Goal: Contribute content

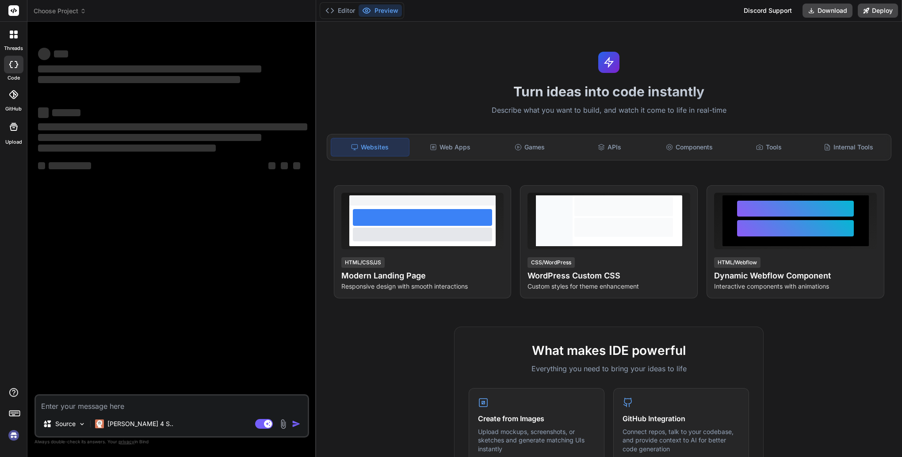
click at [275, 51] on div "‌ ‌" at bounding box center [172, 53] width 269 height 14
type textarea "x"
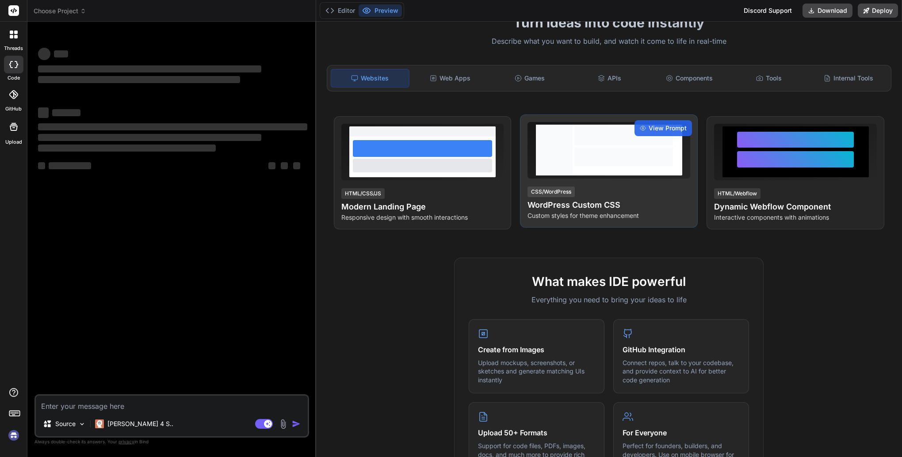
scroll to position [44, 0]
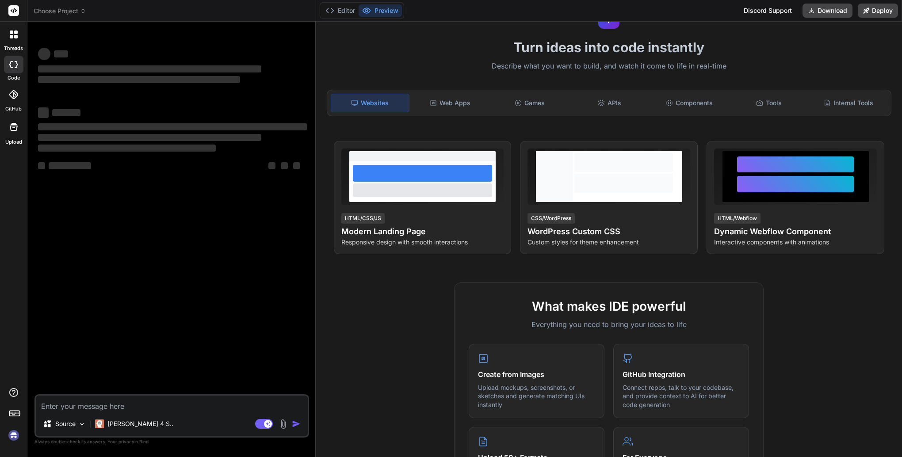
click at [80, 407] on textarea at bounding box center [172, 404] width 272 height 16
type textarea "d"
type textarea "x"
type textarea "df"
type textarea "x"
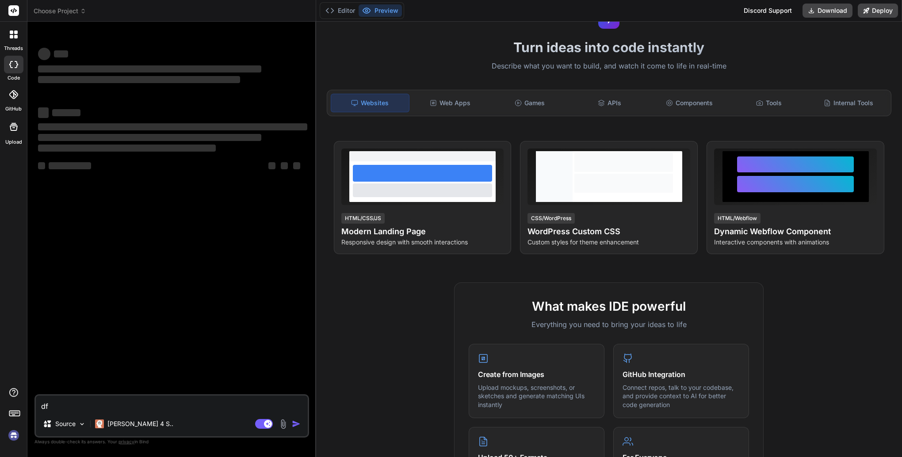
type textarea "dfd"
type textarea "x"
type textarea "dfds"
type textarea "x"
type textarea "dfdsg"
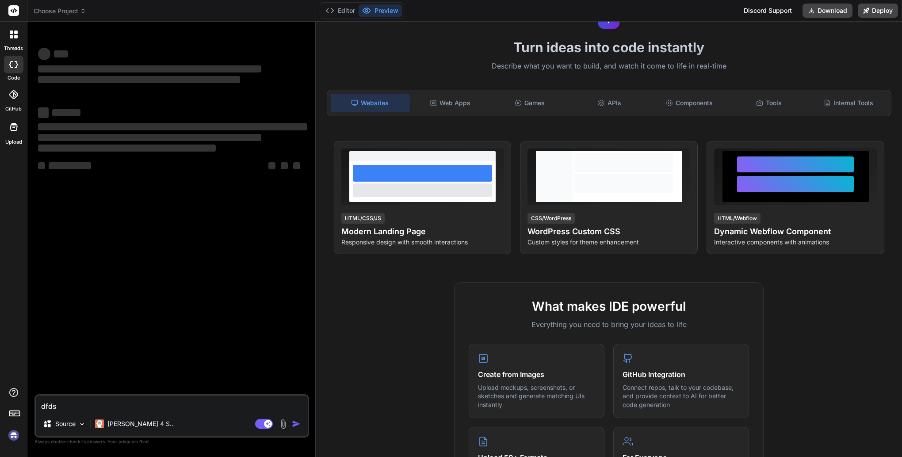
type textarea "x"
type textarea "dfdsgd"
type textarea "x"
type textarea "dfdsgdg"
type textarea "x"
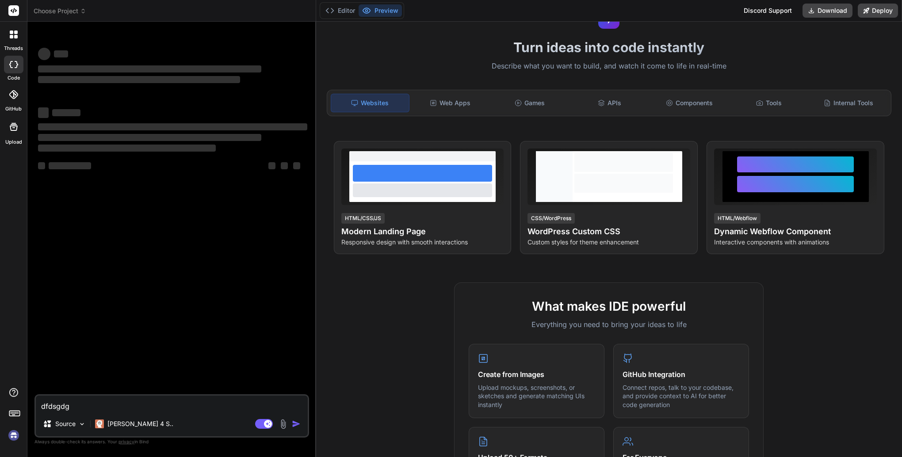
type textarea "dfdsgdgn"
type textarea "x"
type textarea "dfdsgdgn"
